Goal: Information Seeking & Learning: Obtain resource

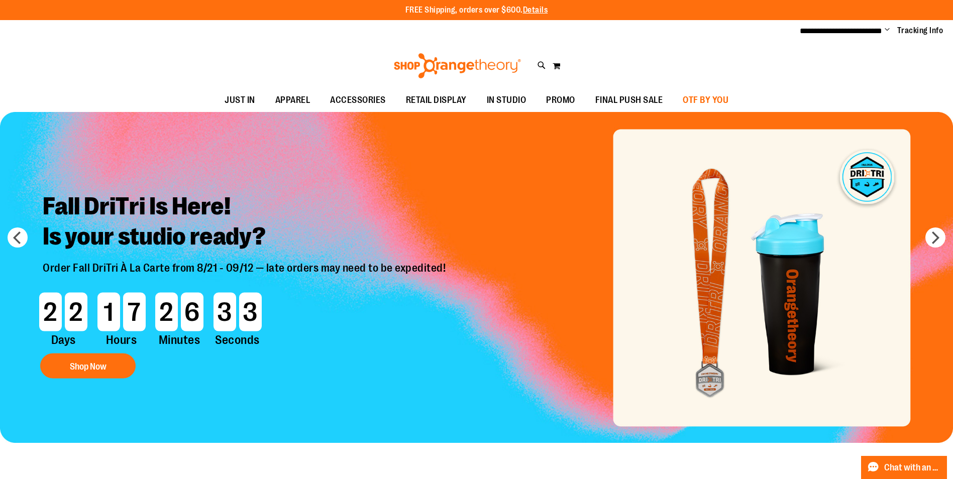
click at [677, 97] on link "OTF BY YOU" at bounding box center [706, 100] width 66 height 23
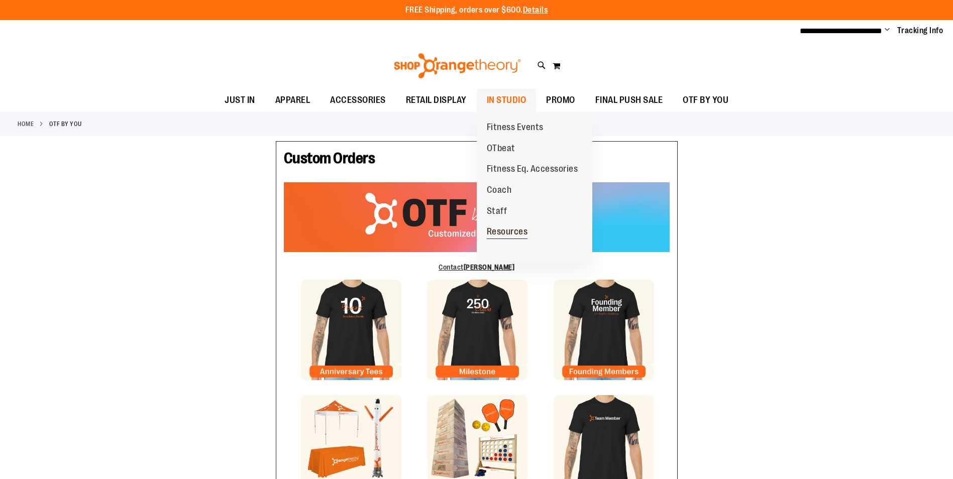
click at [519, 227] on span "Resources" at bounding box center [507, 233] width 41 height 13
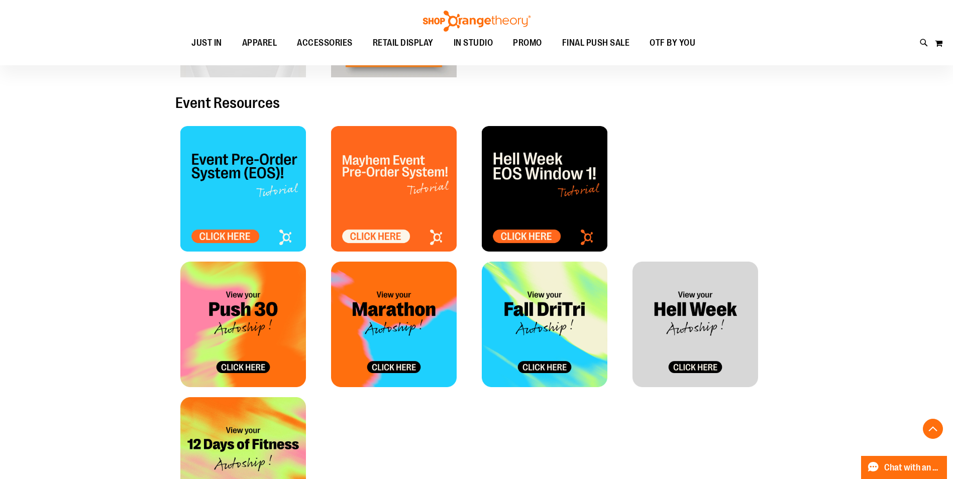
scroll to position [201, 0]
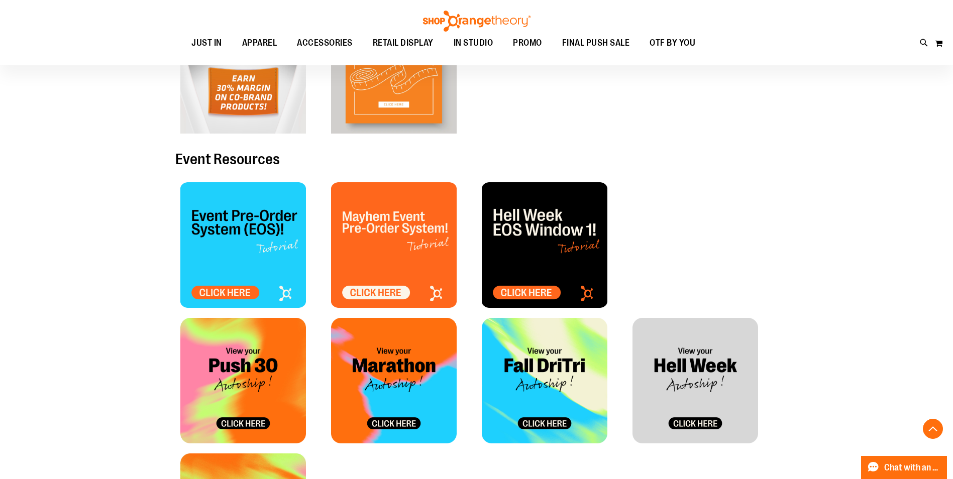
click at [267, 240] on img at bounding box center [243, 245] width 126 height 126
